Goal: Information Seeking & Learning: Learn about a topic

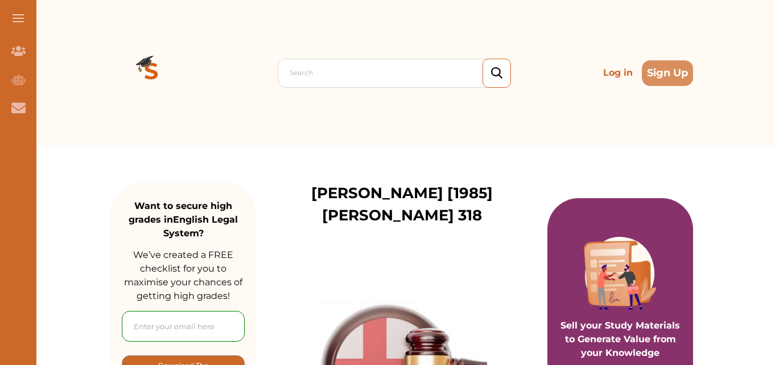
drag, startPoint x: 179, startPoint y: 279, endPoint x: 193, endPoint y: 47, distance: 233.2
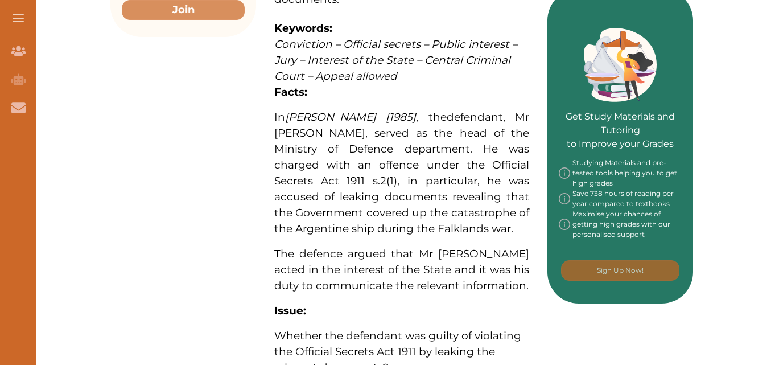
drag, startPoint x: 110, startPoint y: 175, endPoint x: 90, endPoint y: 300, distance: 126.3
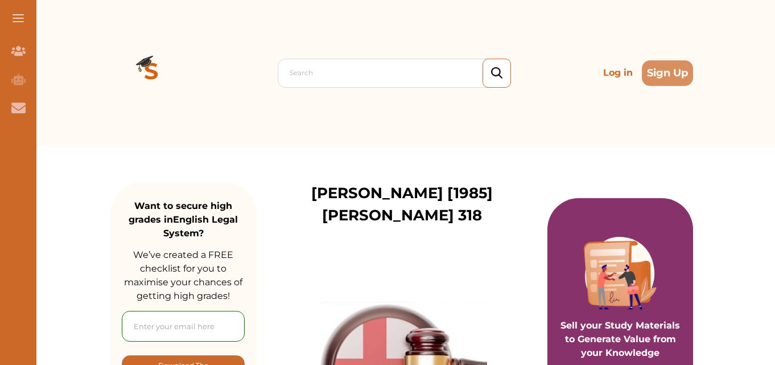
drag, startPoint x: 90, startPoint y: 300, endPoint x: 65, endPoint y: 132, distance: 169.7
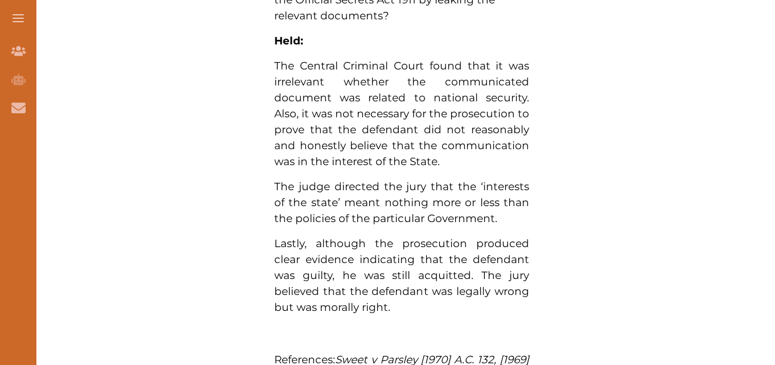
drag, startPoint x: 65, startPoint y: 132, endPoint x: 88, endPoint y: 305, distance: 174.4
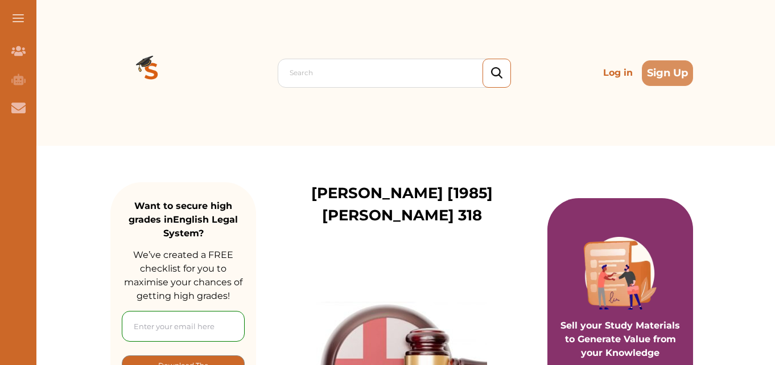
drag, startPoint x: 88, startPoint y: 305, endPoint x: 88, endPoint y: 99, distance: 206.0
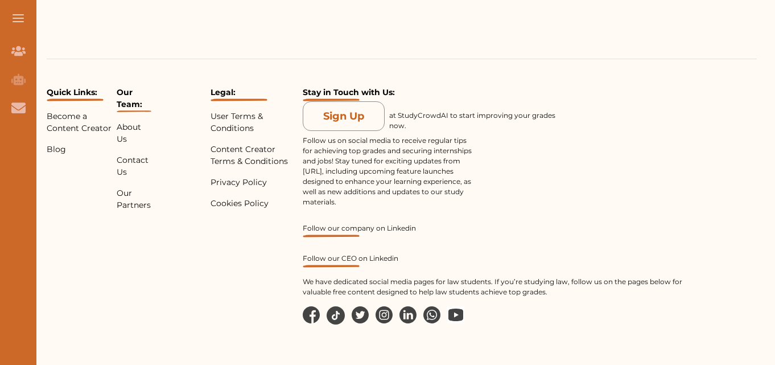
drag, startPoint x: 88, startPoint y: 99, endPoint x: 103, endPoint y: 290, distance: 191.3
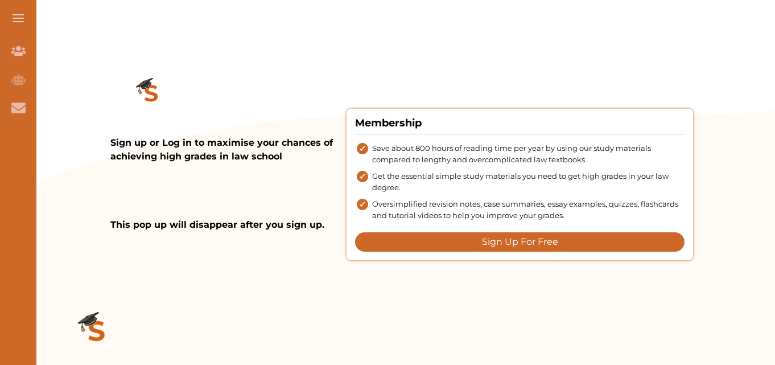
scroll to position [345, 0]
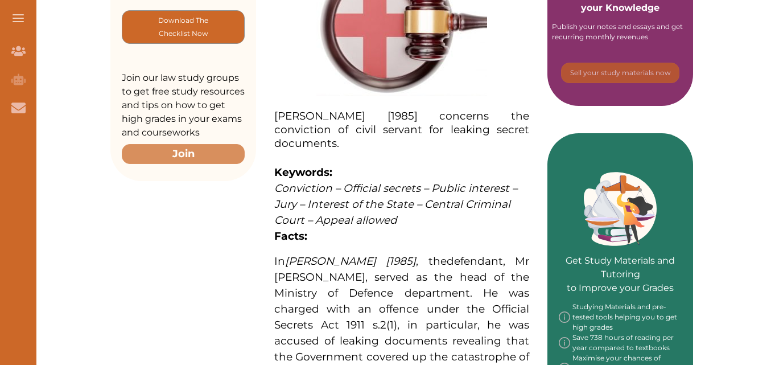
drag, startPoint x: 103, startPoint y: 290, endPoint x: 83, endPoint y: 92, distance: 198.5
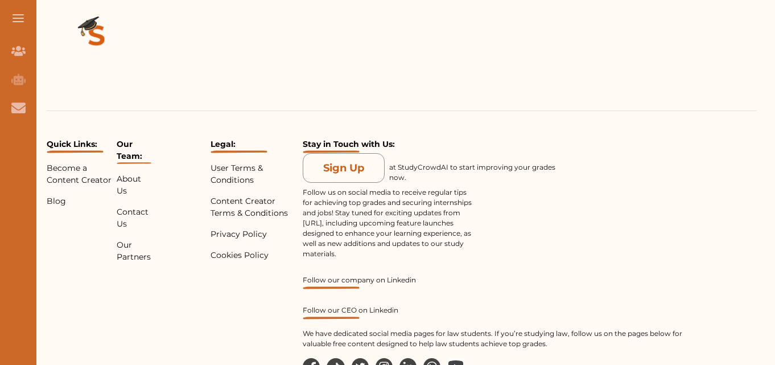
drag, startPoint x: 83, startPoint y: 92, endPoint x: 83, endPoint y: 243, distance: 150.8
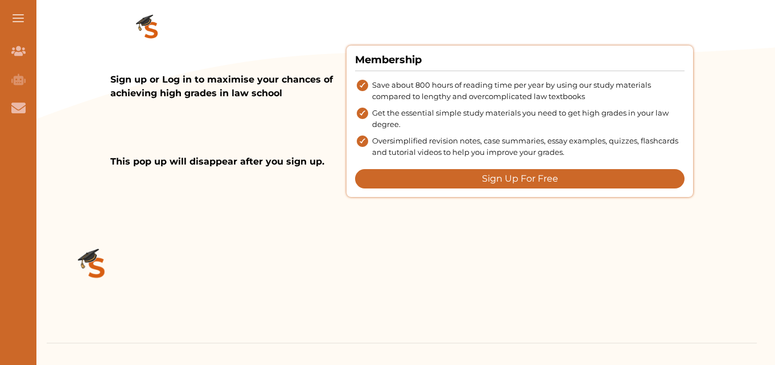
scroll to position [536, 0]
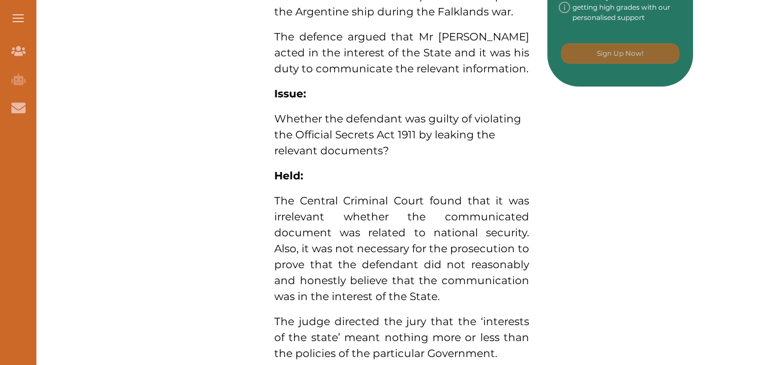
drag, startPoint x: 83, startPoint y: 243, endPoint x: 75, endPoint y: 94, distance: 148.8
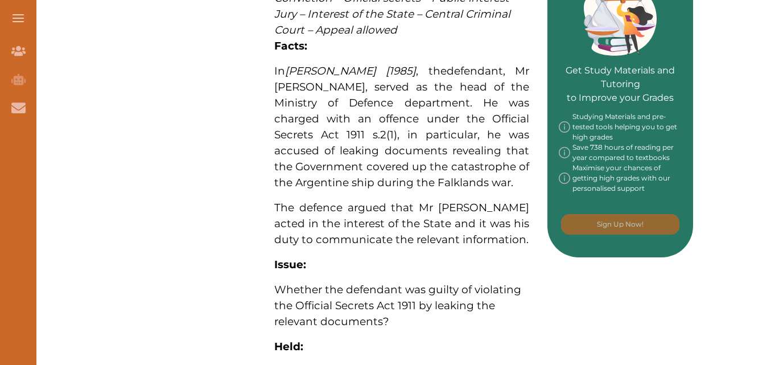
scroll to position [0, 0]
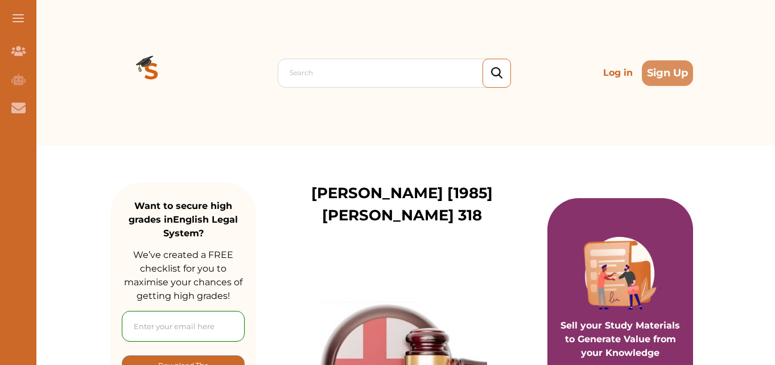
drag, startPoint x: 212, startPoint y: 236, endPoint x: 219, endPoint y: -25, distance: 260.8
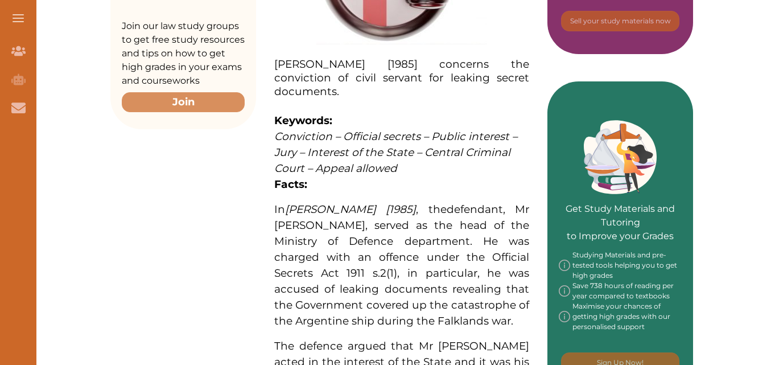
scroll to position [341, 0]
